Goal: Navigation & Orientation: Go to known website

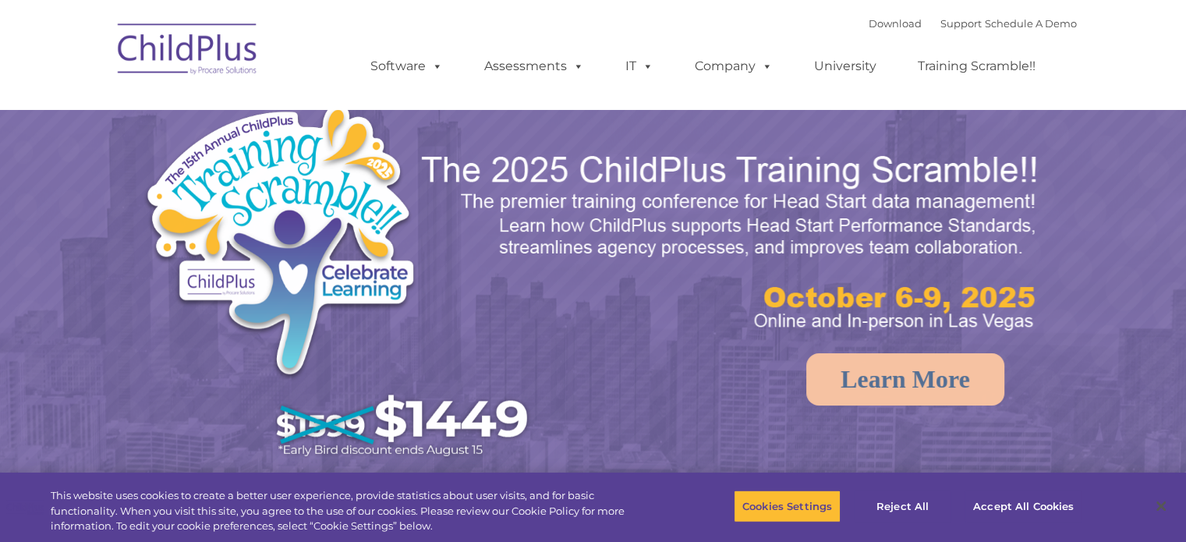
select select "MEDIUM"
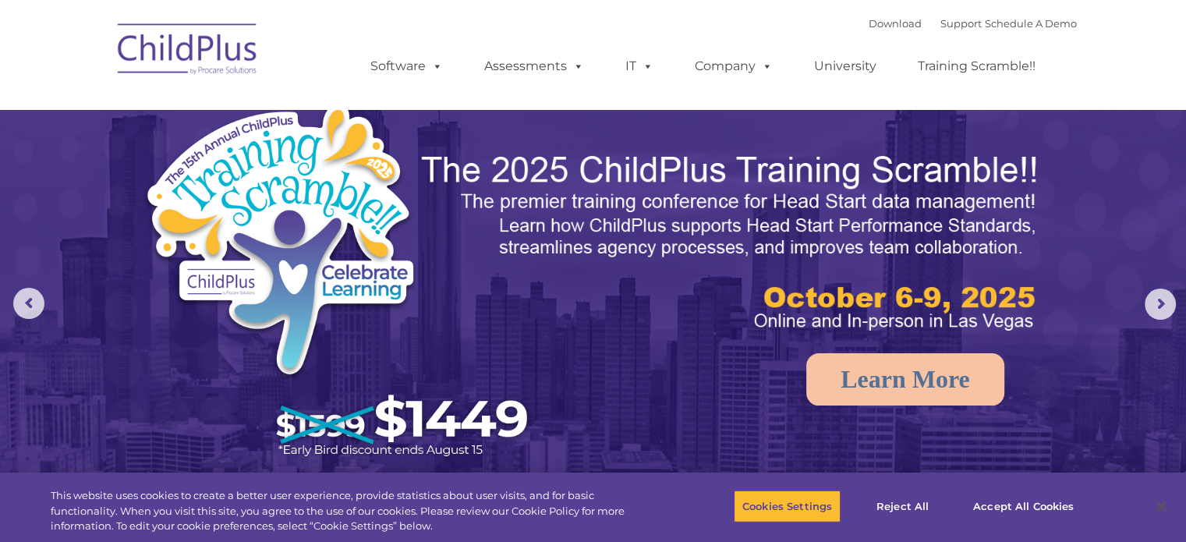
click at [206, 50] on img at bounding box center [188, 51] width 156 height 78
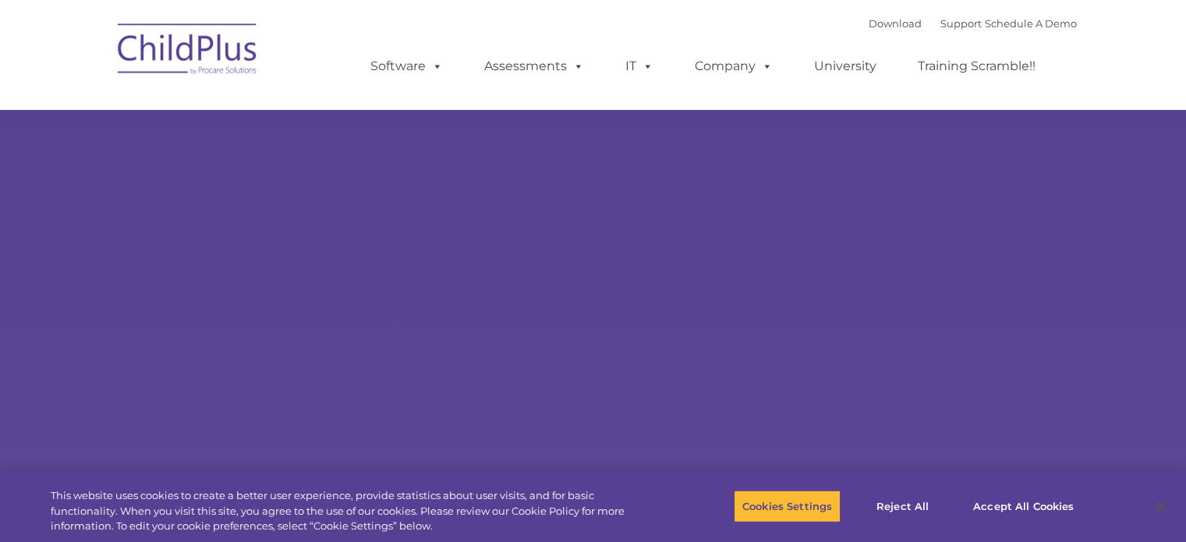
select select "MEDIUM"
